Goal: Transaction & Acquisition: Purchase product/service

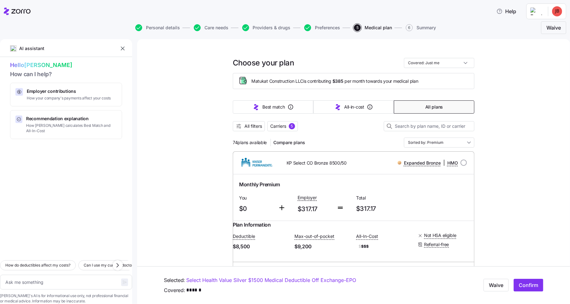
scroll to position [73, 0]
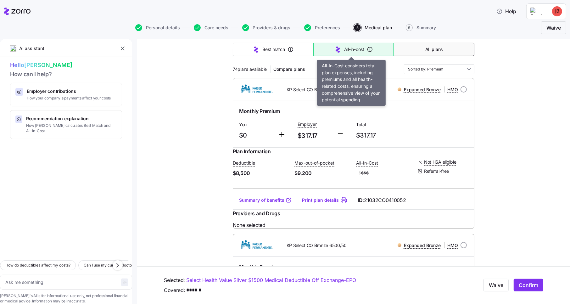
click at [338, 46] on icon "button" at bounding box center [338, 50] width 8 height 8
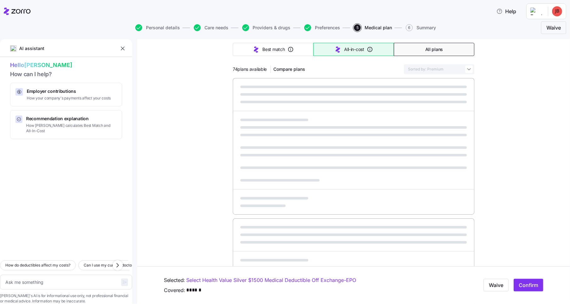
type textarea "x"
type input "Sorted by: All-in-cost"
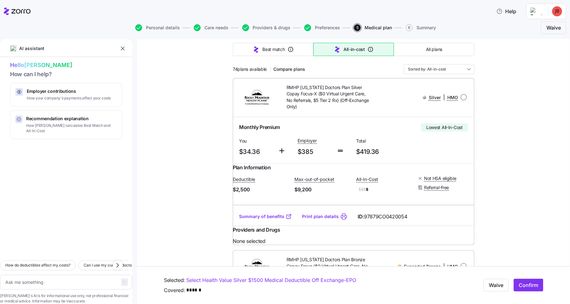
click at [269, 220] on link "Summary of benefits" at bounding box center [265, 216] width 53 height 6
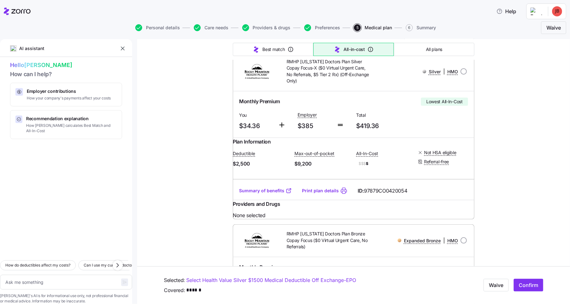
scroll to position [0, 0]
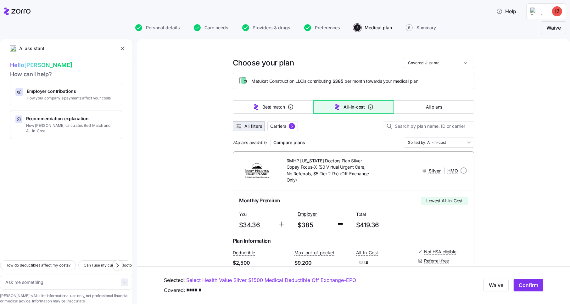
click at [252, 125] on span "All filters" at bounding box center [253, 126] width 18 height 6
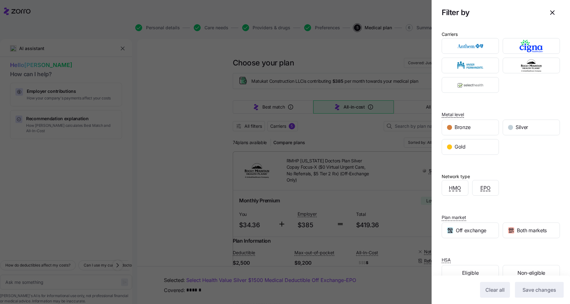
scroll to position [14, 0]
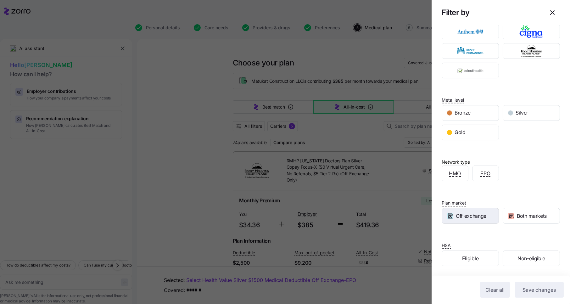
click at [456, 212] on span "Off exchange" at bounding box center [471, 216] width 31 height 8
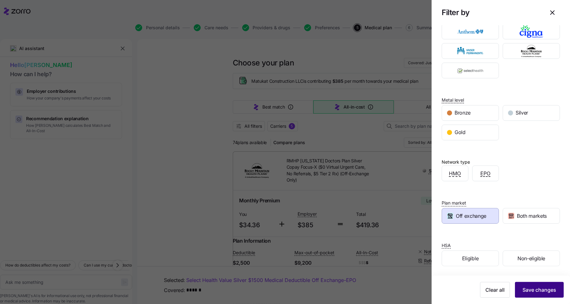
click at [536, 283] on button "Save changes" at bounding box center [539, 290] width 49 height 16
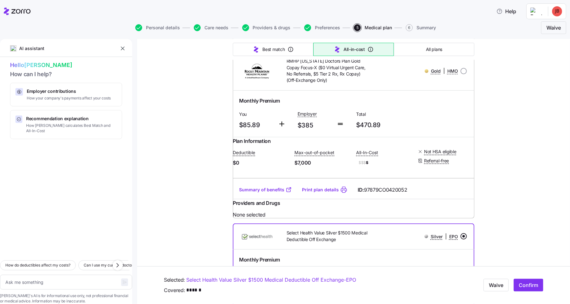
scroll to position [271, 0]
click at [270, 193] on link "Summary of benefits" at bounding box center [265, 190] width 53 height 6
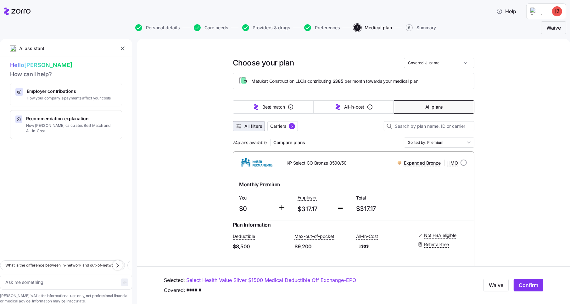
click at [252, 126] on span "All filters" at bounding box center [253, 126] width 18 height 6
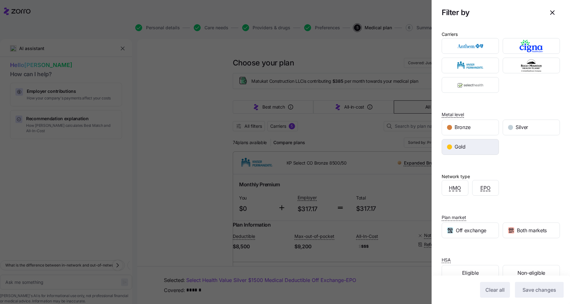
click at [464, 145] on span "Gold" at bounding box center [460, 147] width 11 height 8
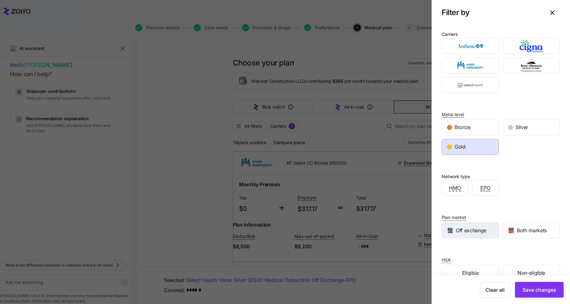
click at [475, 226] on span "Off exchange" at bounding box center [471, 230] width 31 height 8
click at [525, 287] on span "Save changes" at bounding box center [539, 290] width 34 height 8
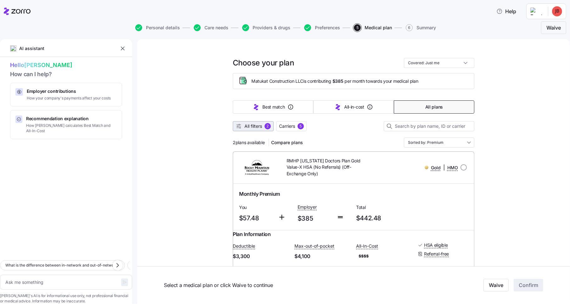
click at [255, 127] on span "All filters" at bounding box center [253, 126] width 18 height 6
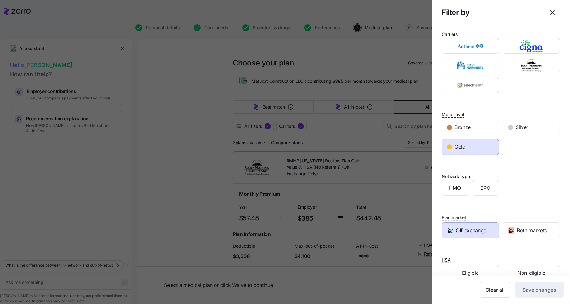
click at [470, 147] on div "Gold" at bounding box center [470, 146] width 57 height 15
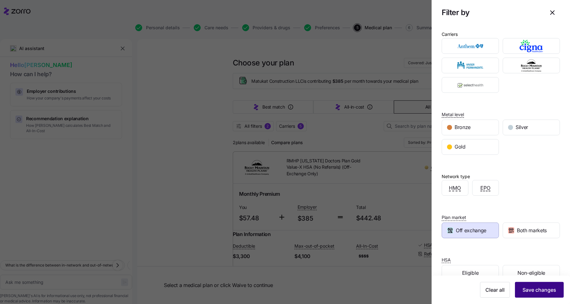
click at [522, 289] on span "Save changes" at bounding box center [539, 290] width 34 height 8
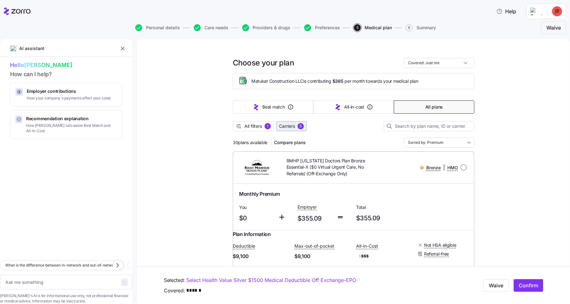
click at [288, 125] on span "Carriers" at bounding box center [287, 126] width 16 height 6
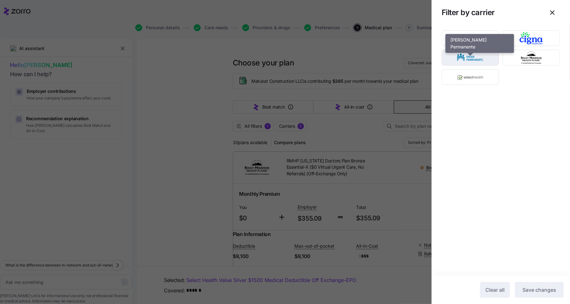
click at [472, 59] on img "button" at bounding box center [470, 57] width 46 height 13
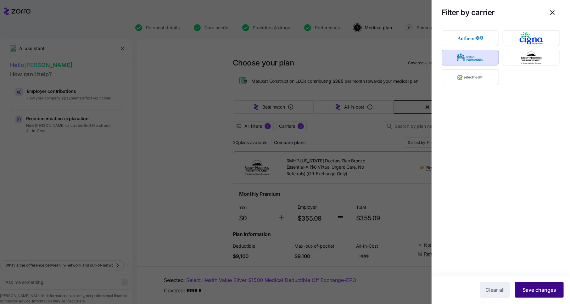
click at [535, 286] on span "Save changes" at bounding box center [539, 290] width 34 height 8
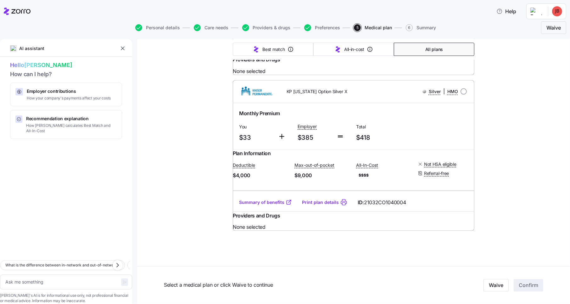
scroll to position [807, 0]
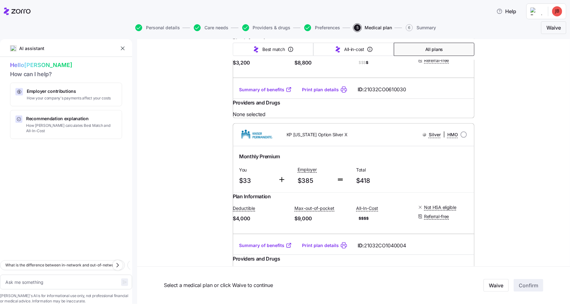
click at [261, 93] on link "Summary of benefits" at bounding box center [265, 90] width 53 height 6
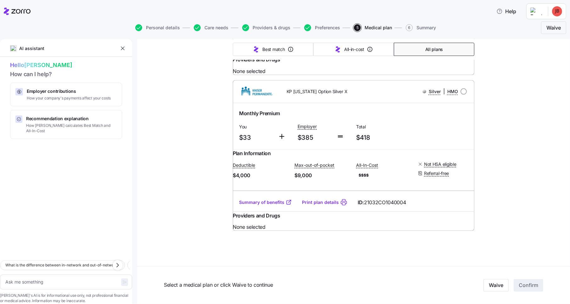
scroll to position [0, 0]
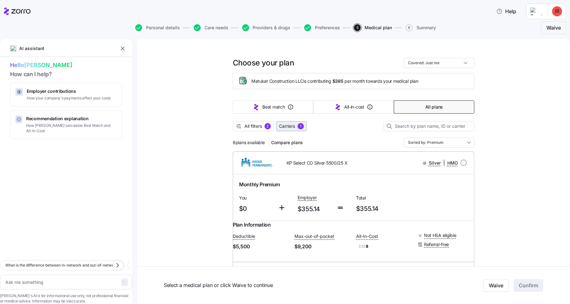
click at [291, 124] on span "Carriers" at bounding box center [287, 126] width 16 height 6
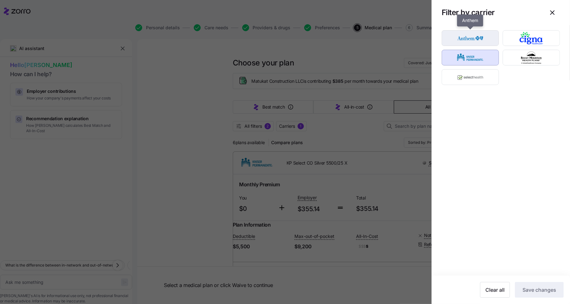
click at [487, 41] on img "button" at bounding box center [470, 38] width 46 height 13
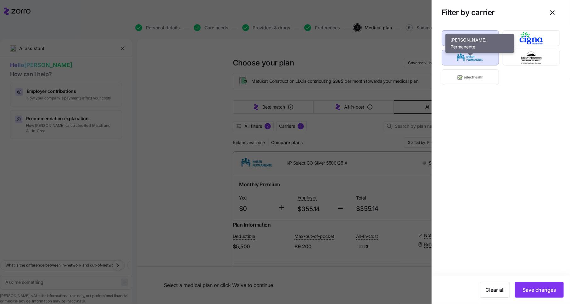
click at [483, 56] on img "button" at bounding box center [470, 57] width 46 height 13
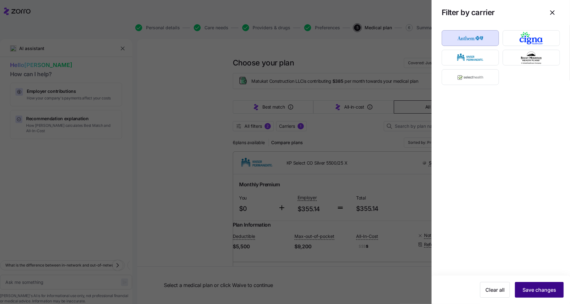
click at [536, 289] on span "Save changes" at bounding box center [539, 290] width 34 height 8
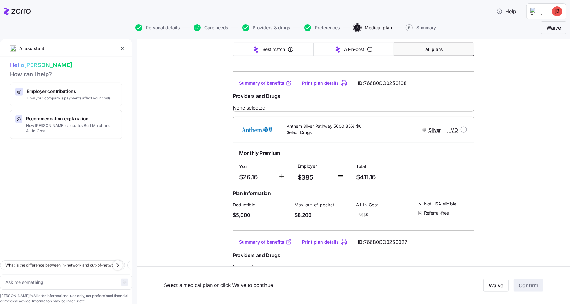
scroll to position [426, 0]
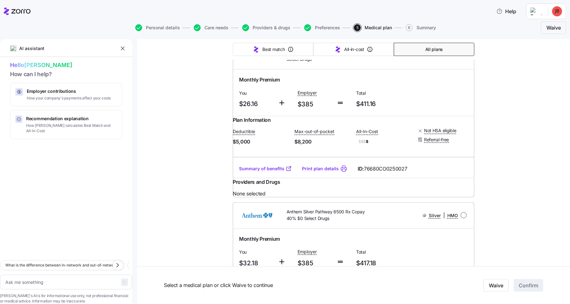
click at [255, 172] on link "Summary of benefits" at bounding box center [265, 168] width 53 height 6
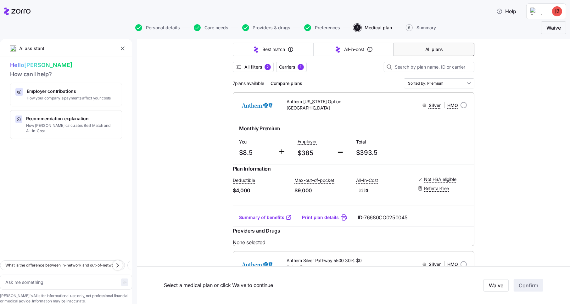
scroll to position [0, 0]
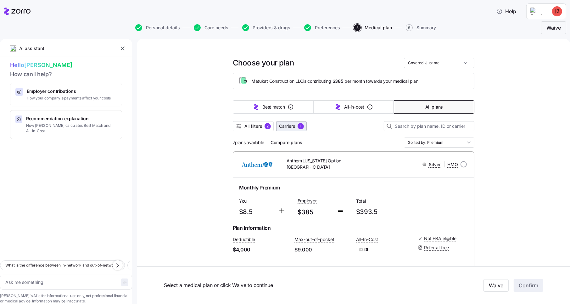
click at [288, 127] on span "Carriers" at bounding box center [287, 126] width 16 height 6
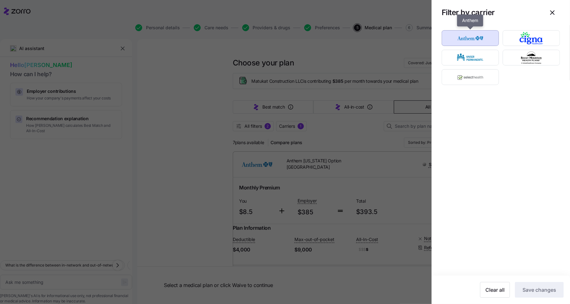
click at [489, 39] on img "button" at bounding box center [470, 38] width 46 height 13
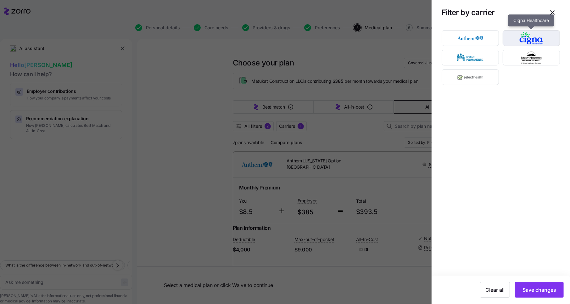
click at [523, 37] on img "button" at bounding box center [531, 38] width 46 height 13
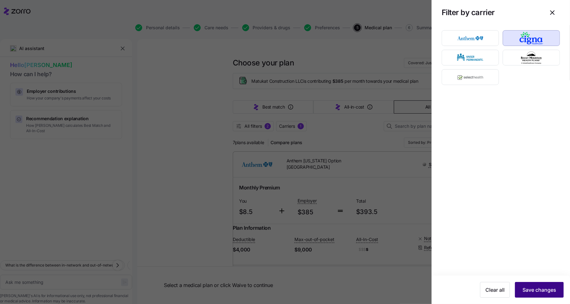
click at [534, 292] on span "Save changes" at bounding box center [539, 290] width 34 height 8
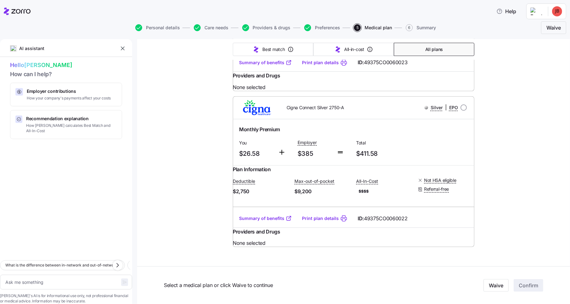
scroll to position [439, 0]
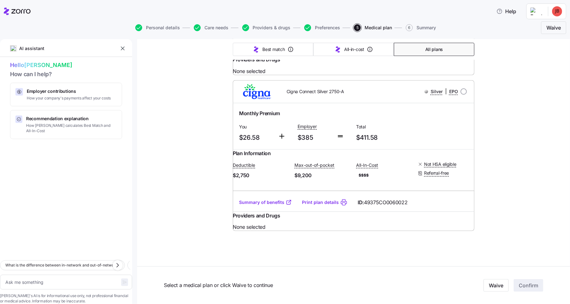
click at [267, 199] on link "Summary of benefits" at bounding box center [265, 202] width 53 height 6
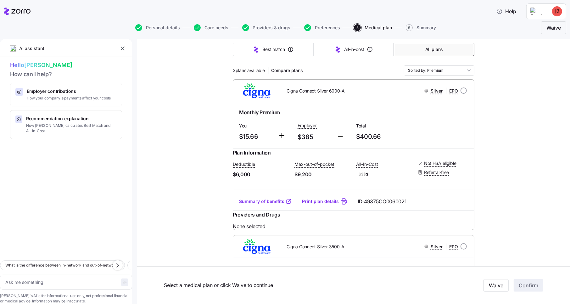
scroll to position [0, 0]
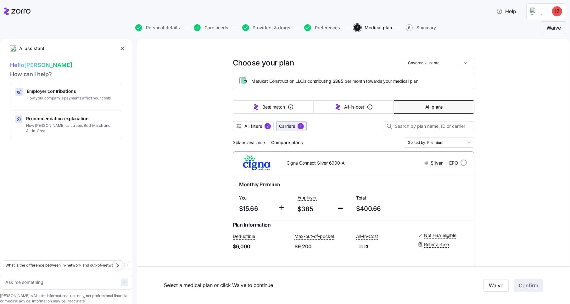
click at [290, 125] on span "Carriers" at bounding box center [287, 126] width 16 height 6
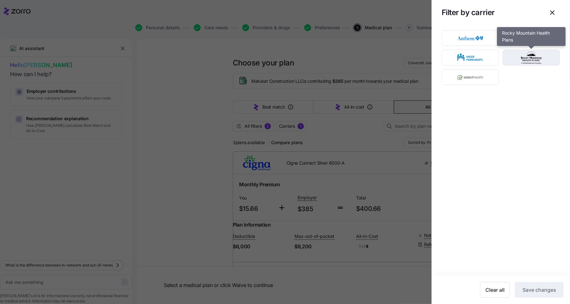
click at [524, 61] on img "button" at bounding box center [531, 57] width 46 height 13
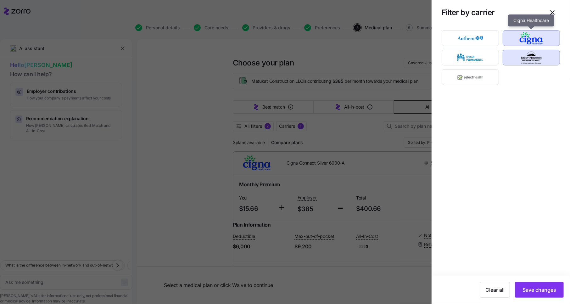
click at [527, 38] on img "button" at bounding box center [531, 38] width 46 height 13
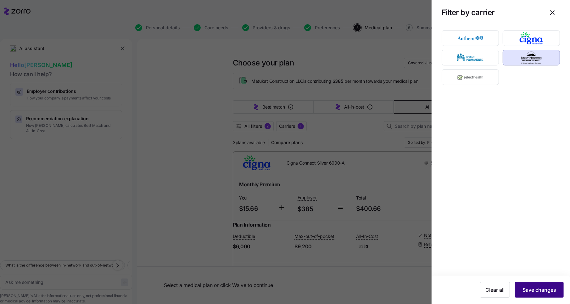
click at [547, 288] on span "Save changes" at bounding box center [539, 290] width 34 height 8
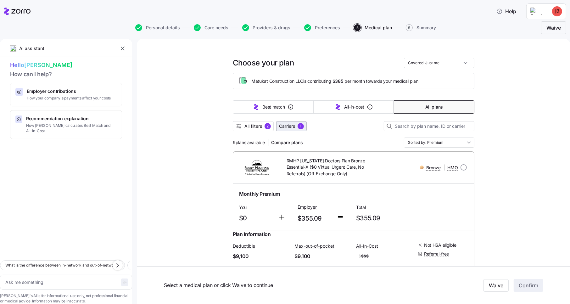
click at [289, 122] on button "Carriers 1" at bounding box center [291, 126] width 31 height 10
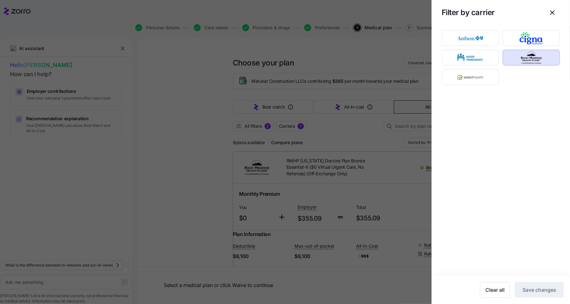
click at [193, 161] on div at bounding box center [285, 152] width 570 height 304
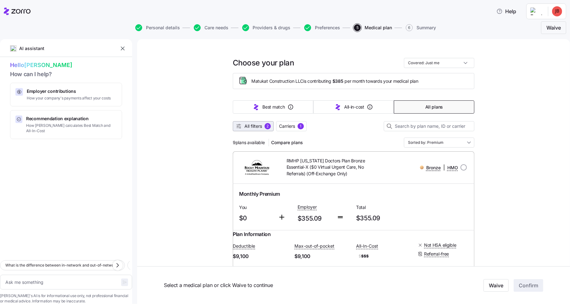
click at [240, 129] on button "All filters 2" at bounding box center [253, 126] width 41 height 10
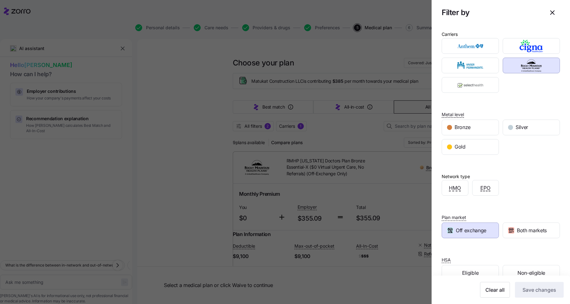
click at [154, 189] on div at bounding box center [285, 152] width 570 height 304
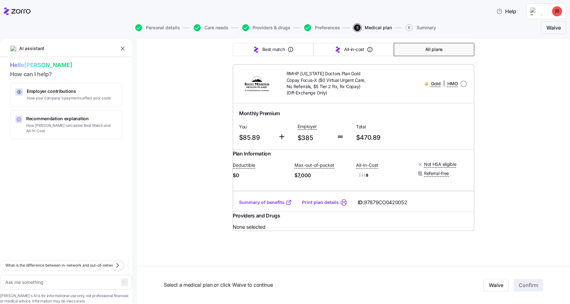
scroll to position [1599, 0]
click at [265, 199] on link "Summary of benefits" at bounding box center [265, 202] width 53 height 6
click at [162, 27] on span "Personal details" at bounding box center [163, 27] width 34 height 4
type textarea "x"
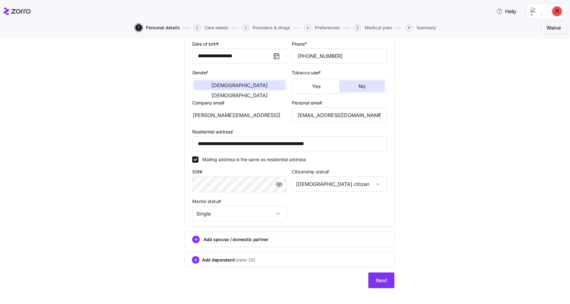
scroll to position [100, 0]
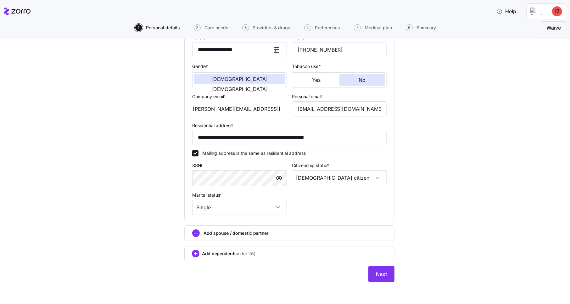
click at [213, 233] on span "Add spouse / domestic partner" at bounding box center [236, 233] width 65 height 6
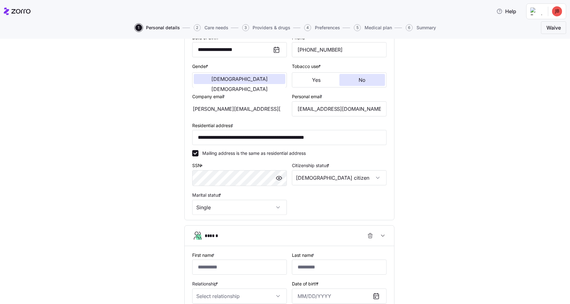
scroll to position [174, 0]
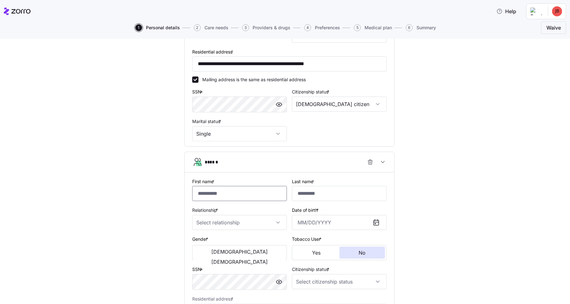
click at [227, 196] on input "First name *" at bounding box center [239, 193] width 95 height 15
type input "*********"
click at [316, 196] on input "Last name *" at bounding box center [339, 193] width 95 height 15
type input "*****"
click at [207, 221] on input "Relationship *" at bounding box center [239, 222] width 95 height 15
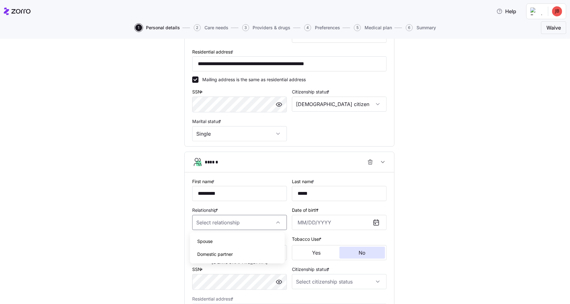
click at [219, 242] on div "Spouse" at bounding box center [238, 241] width 90 height 13
type input "Spouse"
click at [320, 220] on input "Date of birth *" at bounding box center [339, 222] width 95 height 15
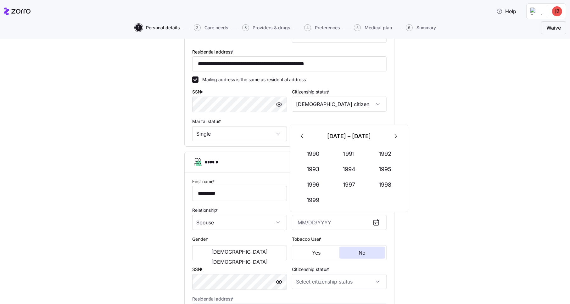
drag, startPoint x: 502, startPoint y: 201, endPoint x: 469, endPoint y: 207, distance: 33.6
click at [502, 201] on div "**********" at bounding box center [290, 123] width 544 height 497
click at [326, 224] on input "Date of birth *" at bounding box center [339, 222] width 95 height 15
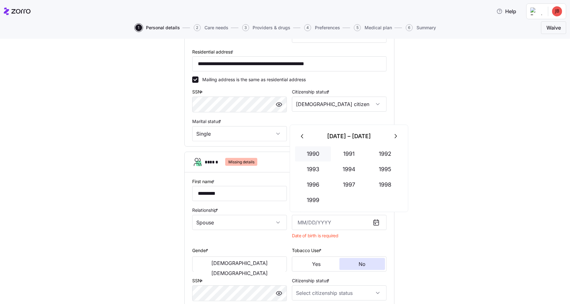
click at [320, 155] on button "1990" at bounding box center [313, 153] width 36 height 15
click at [391, 172] on button "Jun" at bounding box center [385, 169] width 36 height 15
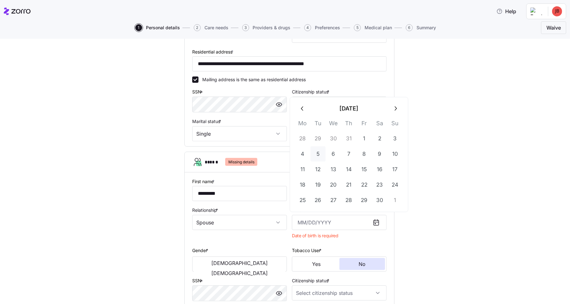
click at [317, 154] on button "5" at bounding box center [317, 153] width 15 height 15
type input "[DATE]"
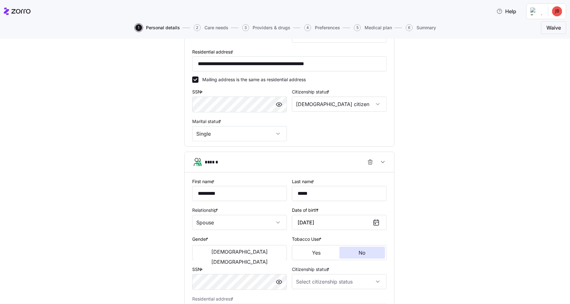
click at [439, 224] on div "**********" at bounding box center [290, 123] width 544 height 497
click at [254, 259] on span "[DEMOGRAPHIC_DATA]" at bounding box center [239, 261] width 56 height 5
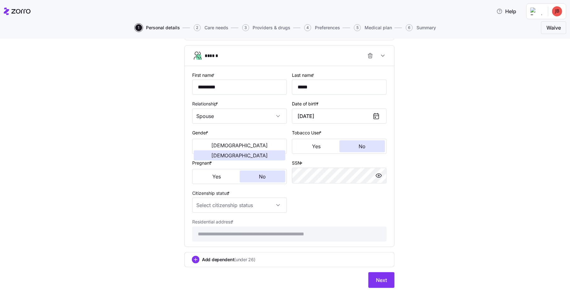
scroll to position [286, 0]
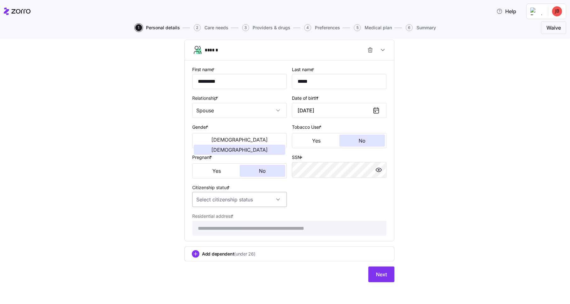
click at [243, 197] on input "Citizenship status *" at bounding box center [239, 199] width 95 height 15
click at [229, 218] on div "[DEMOGRAPHIC_DATA] citizen" at bounding box center [238, 217] width 90 height 13
type input "[DEMOGRAPHIC_DATA] citizen"
click at [378, 269] on button "Next" at bounding box center [381, 274] width 26 height 16
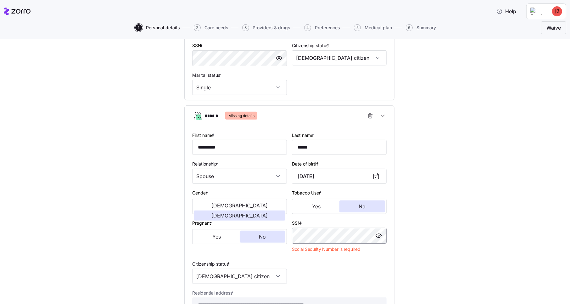
scroll to position [293, 0]
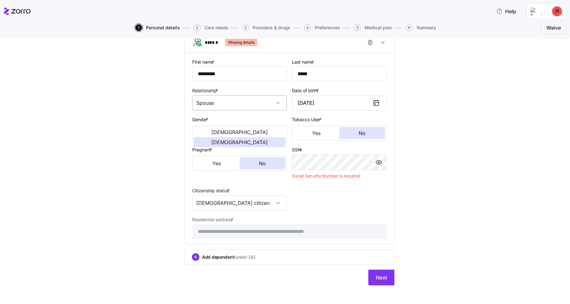
click at [223, 102] on input "Spouse" at bounding box center [239, 102] width 95 height 15
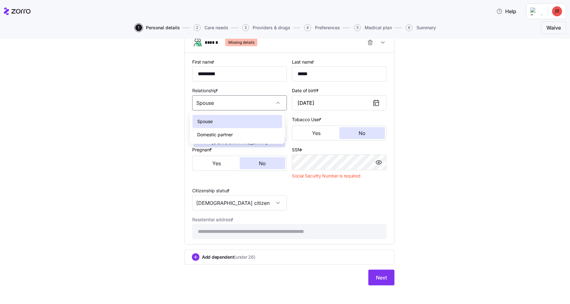
click at [215, 133] on span "Domestic partner" at bounding box center [216, 134] width 36 height 7
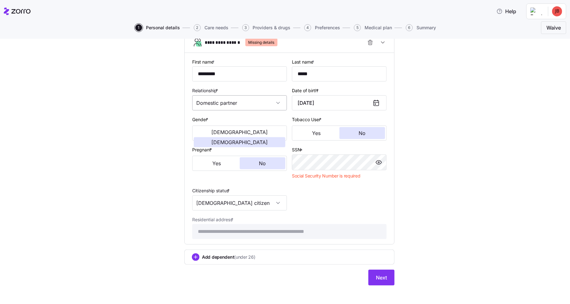
click at [222, 102] on input "Domestic partner" at bounding box center [239, 102] width 95 height 15
click at [216, 124] on div "Spouse" at bounding box center [238, 121] width 90 height 13
type input "Spouse"
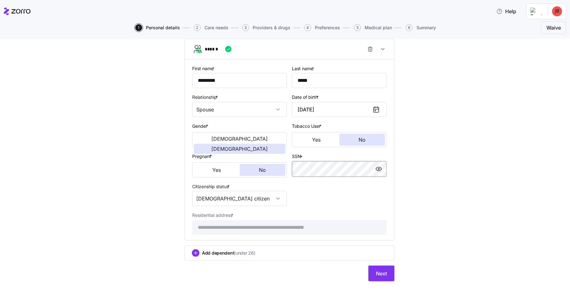
scroll to position [286, 0]
click at [376, 277] on span "Next" at bounding box center [381, 275] width 11 height 8
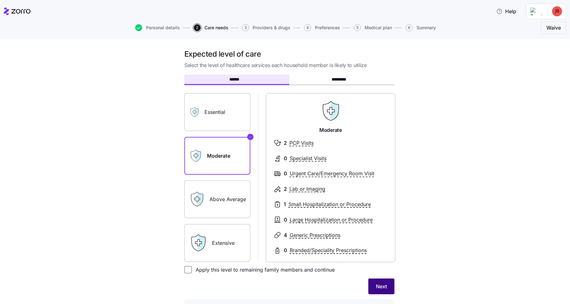
click at [383, 289] on span "Next" at bounding box center [381, 286] width 11 height 8
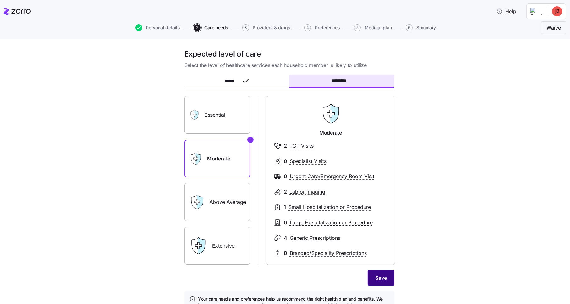
click at [375, 280] on span "Save" at bounding box center [381, 278] width 12 height 8
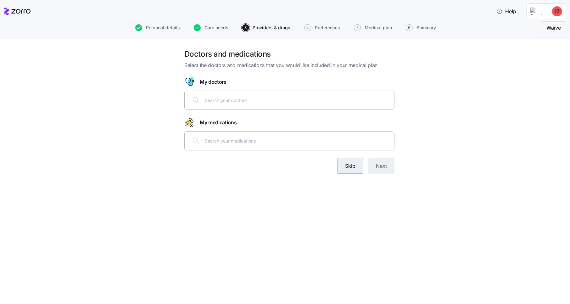
click at [356, 164] on button "Skip" at bounding box center [350, 166] width 26 height 16
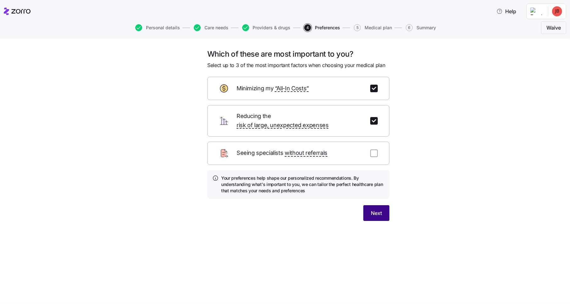
click at [378, 209] on span "Next" at bounding box center [376, 213] width 11 height 8
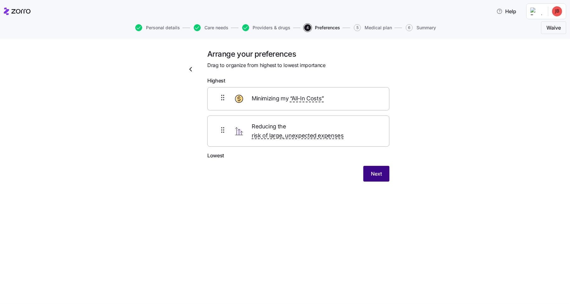
click at [375, 170] on span "Next" at bounding box center [376, 174] width 11 height 8
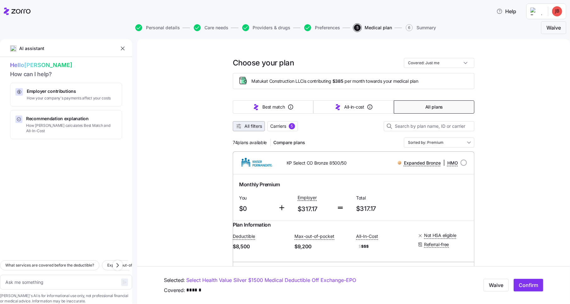
click at [245, 127] on span "All filters" at bounding box center [253, 126] width 18 height 6
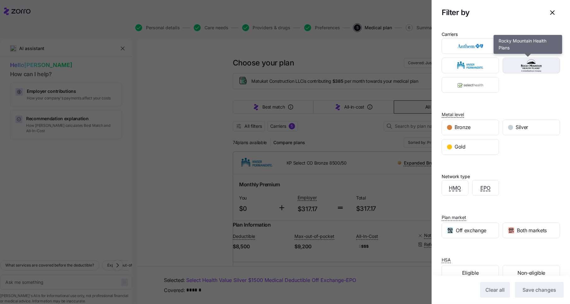
click at [516, 64] on img "button" at bounding box center [531, 65] width 46 height 13
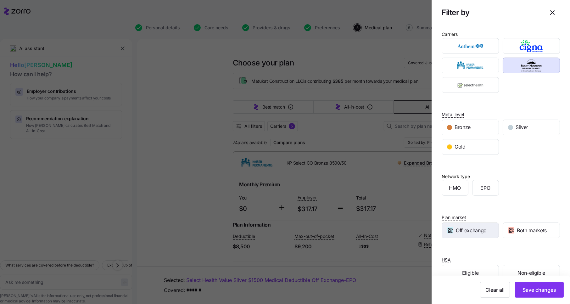
click at [457, 223] on div "Off exchange" at bounding box center [470, 230] width 57 height 15
click at [528, 293] on button "Save changes" at bounding box center [539, 290] width 49 height 16
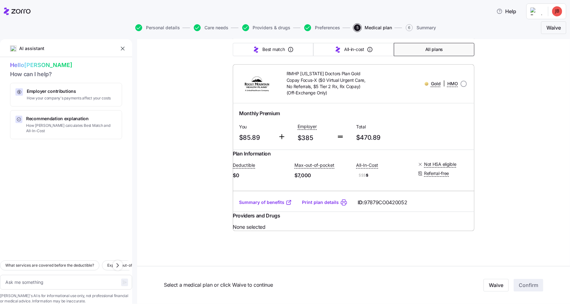
scroll to position [1599, 0]
type textarea "x"
click at [461, 81] on input "radio" at bounding box center [464, 84] width 6 height 6
radio input "true"
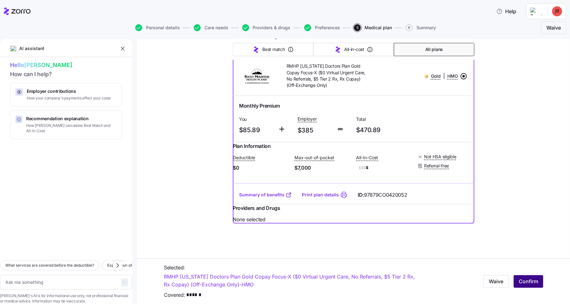
click at [530, 282] on span "Confirm" at bounding box center [529, 281] width 20 height 8
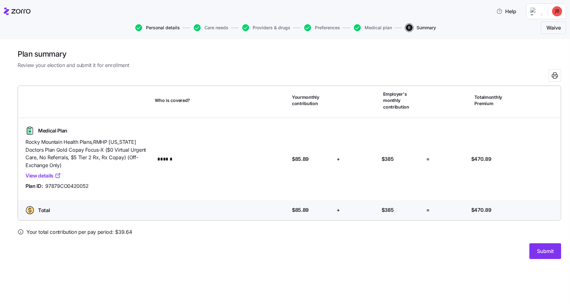
click at [176, 29] on span "Personal details" at bounding box center [163, 27] width 34 height 4
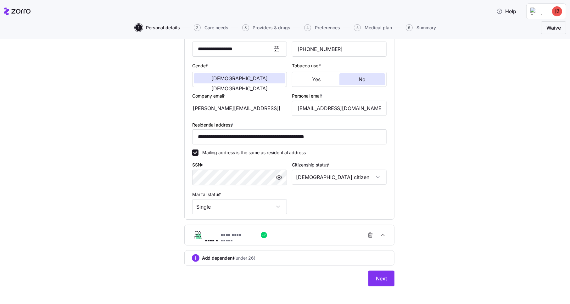
scroll to position [105, 0]
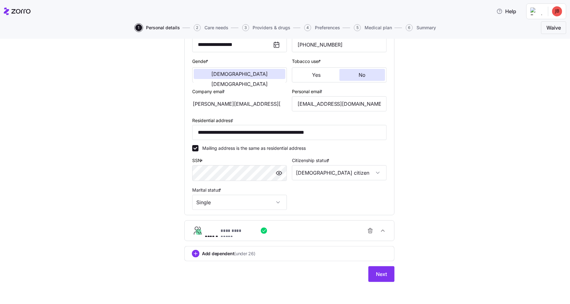
click at [311, 223] on button "**********" at bounding box center [290, 231] width 210 height 20
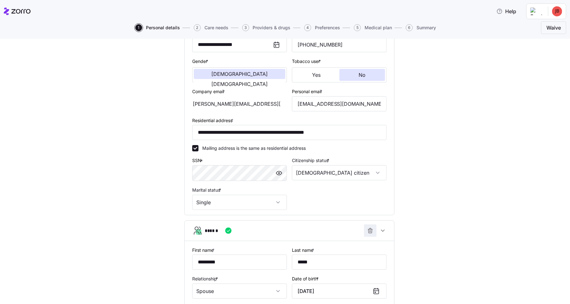
click at [367, 232] on icon "button" at bounding box center [370, 230] width 6 height 6
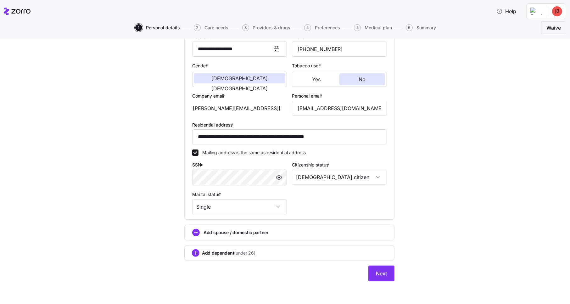
scroll to position [100, 0]
click at [380, 270] on span "Next" at bounding box center [381, 274] width 11 height 8
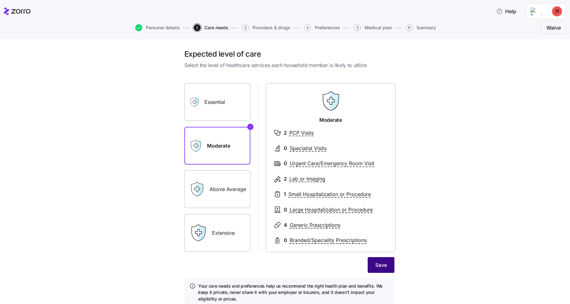
click at [373, 261] on button "Save" at bounding box center [381, 265] width 27 height 16
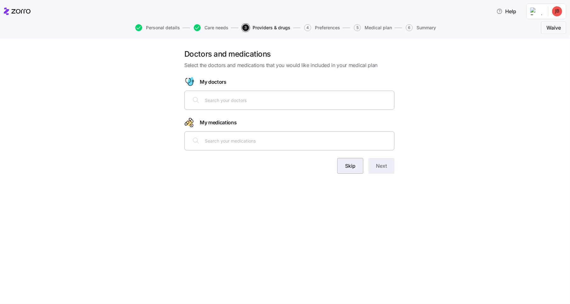
click at [350, 167] on span "Skip" at bounding box center [350, 166] width 10 height 8
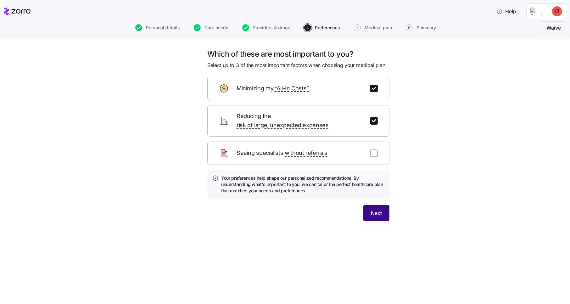
click at [378, 209] on span "Next" at bounding box center [376, 213] width 11 height 8
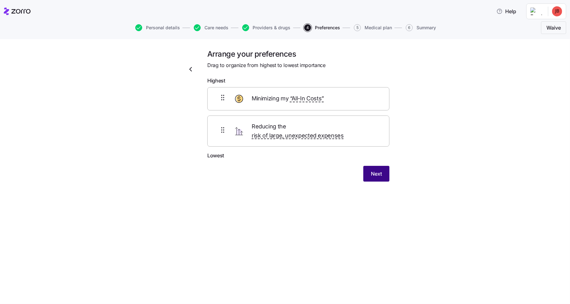
click at [376, 170] on span "Next" at bounding box center [376, 174] width 11 height 8
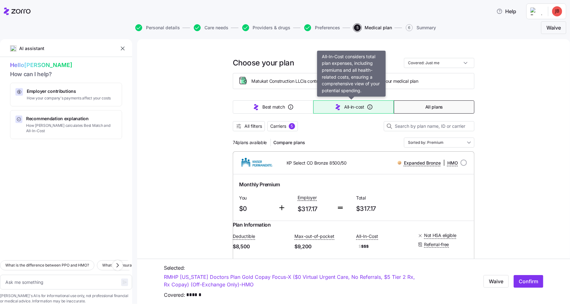
click at [349, 109] on span "All-in-cost" at bounding box center [354, 107] width 20 height 6
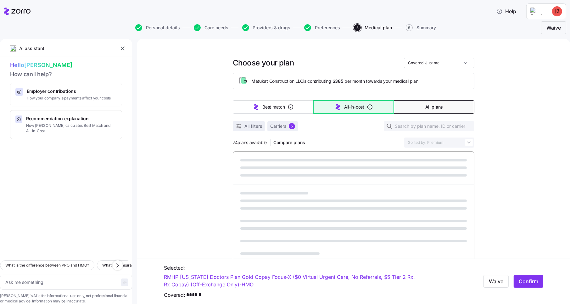
type textarea "x"
type input "Sorted by: All-in-cost"
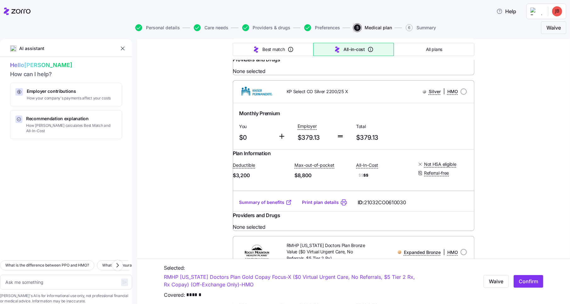
type textarea "x"
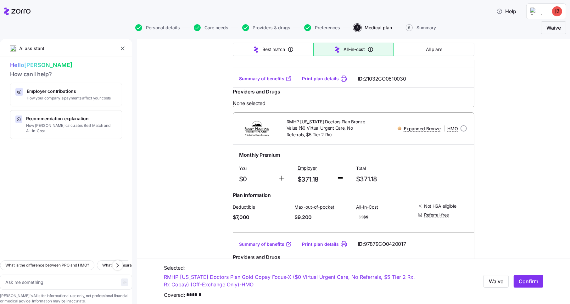
scroll to position [2234, 0]
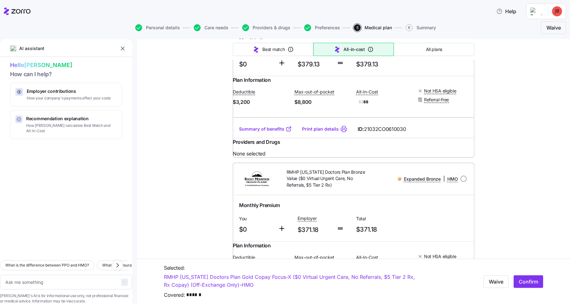
radio input "true"
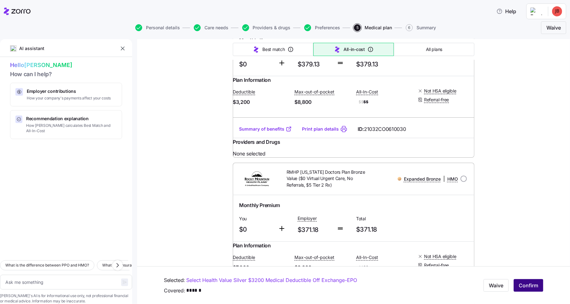
click at [525, 284] on span "Confirm" at bounding box center [529, 286] width 20 height 8
type textarea "x"
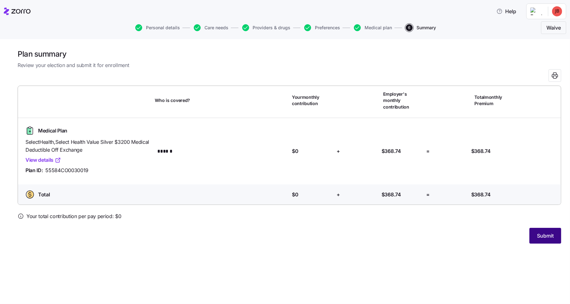
click at [550, 240] on button "Submit" at bounding box center [545, 236] width 32 height 16
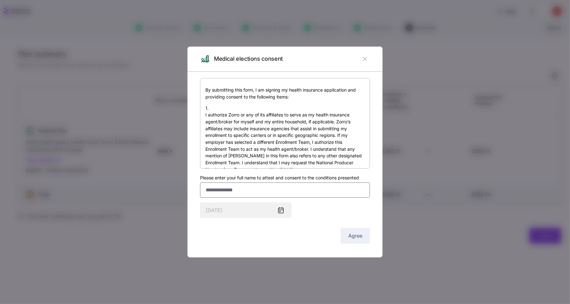
click at [248, 190] on input "Please enter your full name to attest and consent to the conditions presented" at bounding box center [285, 189] width 170 height 15
click at [225, 192] on input "**********" at bounding box center [285, 189] width 170 height 15
type input "**********"
click at [349, 232] on button "Agree" at bounding box center [355, 236] width 29 height 16
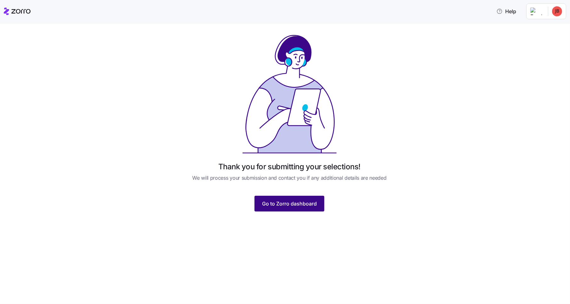
click at [309, 201] on span "Go to Zorro dashboard" at bounding box center [289, 204] width 55 height 8
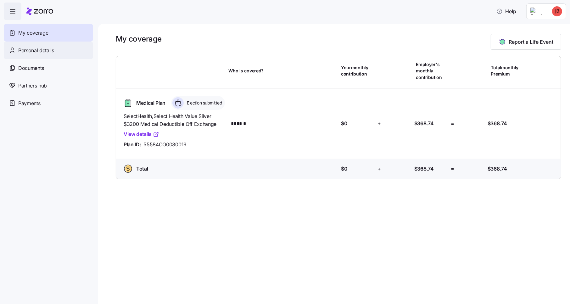
click at [43, 49] on span "Personal details" at bounding box center [36, 51] width 36 height 8
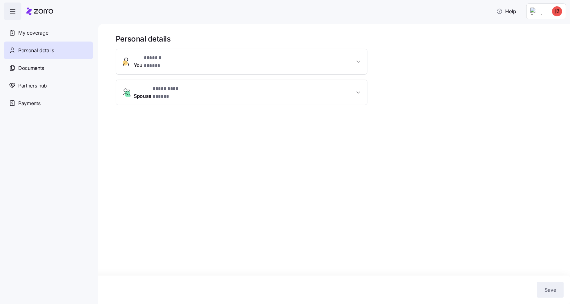
click at [218, 85] on span "Spouse * ********* ***** *" at bounding box center [244, 92] width 221 height 15
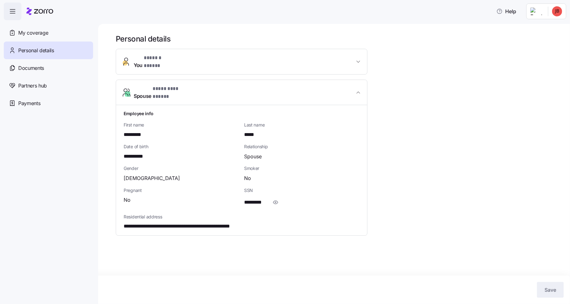
click at [204, 58] on span "You * ****** ***** *" at bounding box center [244, 61] width 221 height 15
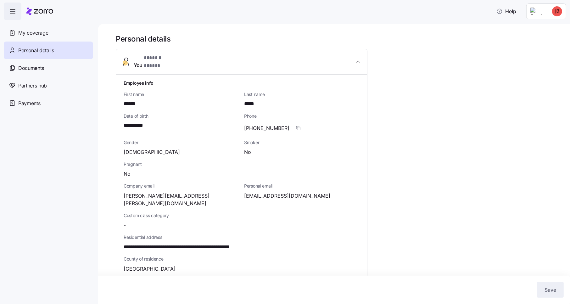
click at [204, 58] on span "You * ****** ***** *" at bounding box center [244, 61] width 221 height 15
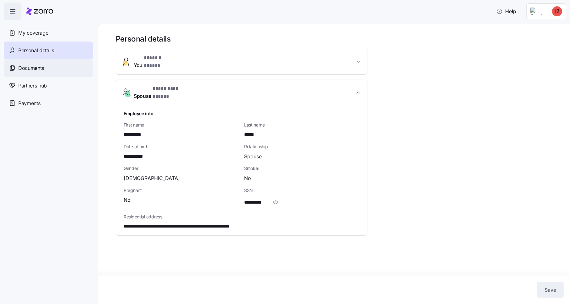
click at [54, 70] on div "Documents" at bounding box center [48, 68] width 89 height 18
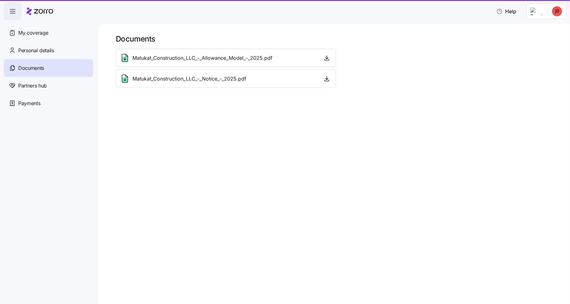
click at [277, 193] on div "Documents Matukat_Construction_LLC_-_Allowance_Model_-_2025.pdf Matukat_Constru…" at bounding box center [334, 164] width 472 height 280
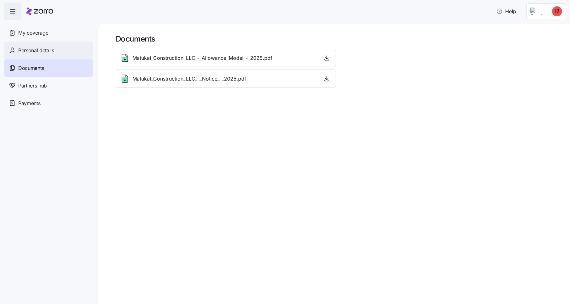
click at [44, 48] on span "Personal details" at bounding box center [36, 51] width 36 height 8
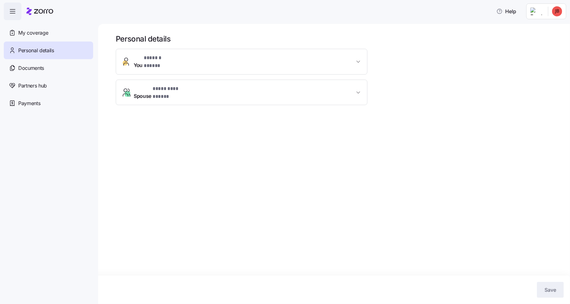
click at [301, 72] on div "**********" at bounding box center [242, 77] width 252 height 56
click at [304, 85] on span "Spouse * ********* ***** *" at bounding box center [244, 92] width 221 height 15
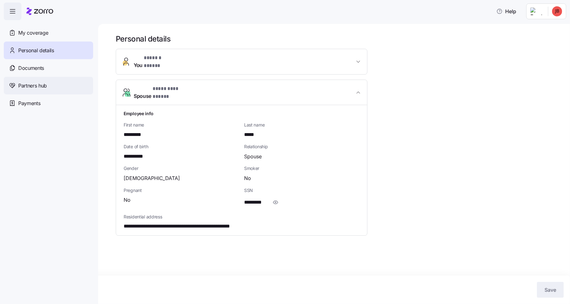
click at [36, 85] on span "Partners hub" at bounding box center [32, 86] width 29 height 8
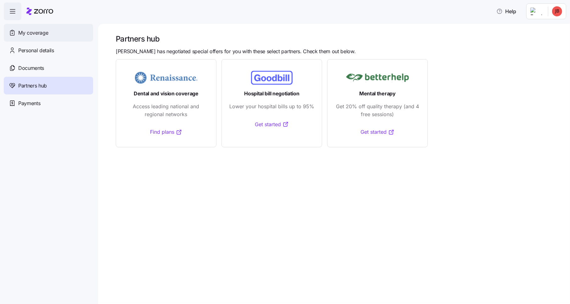
click at [37, 37] on div "My coverage" at bounding box center [48, 33] width 89 height 18
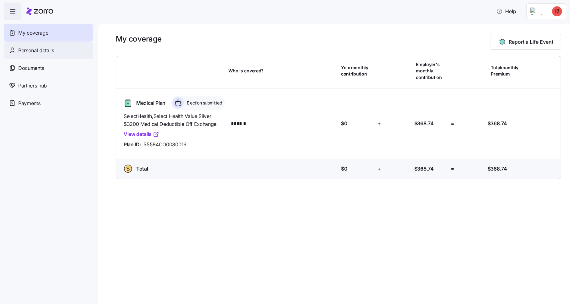
click at [33, 47] on span "Personal details" at bounding box center [36, 51] width 36 height 8
